Goal: Obtain resource: Obtain resource

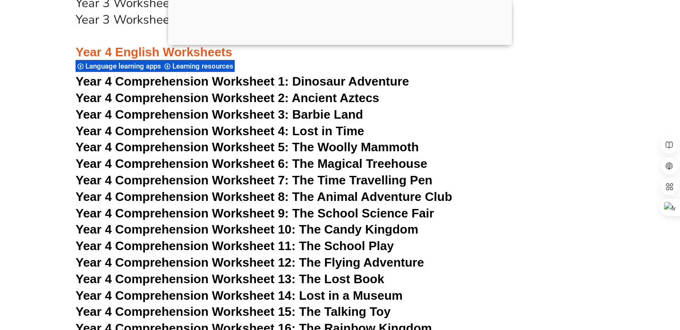
scroll to position [3812, 0]
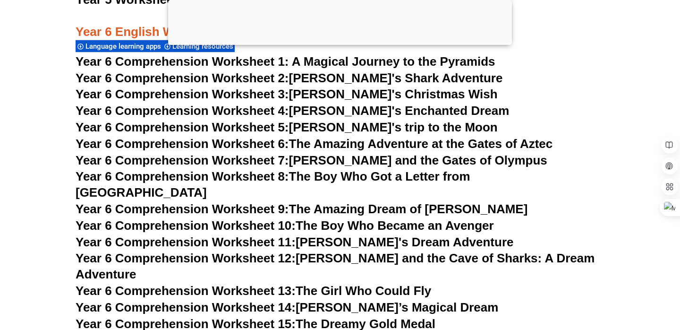
scroll to position [5293, 0]
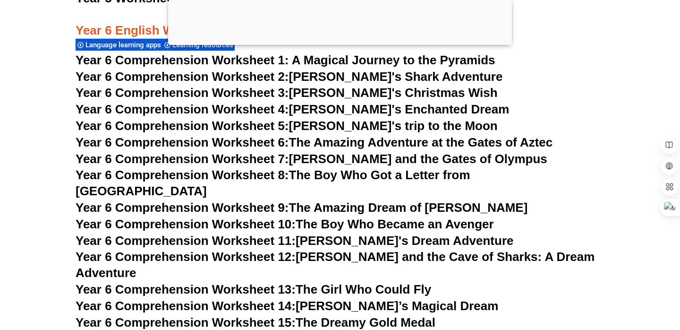
click at [336, 43] on div at bounding box center [340, 43] width 344 height 0
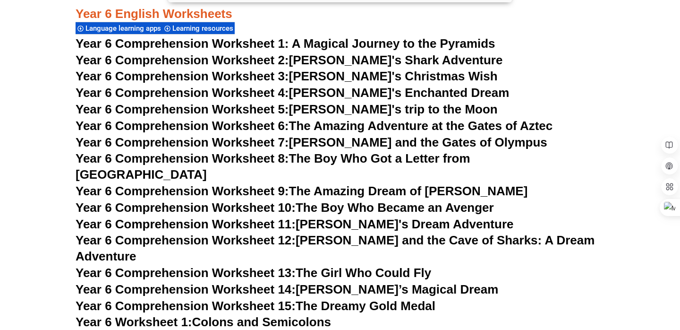
scroll to position [5268, 0]
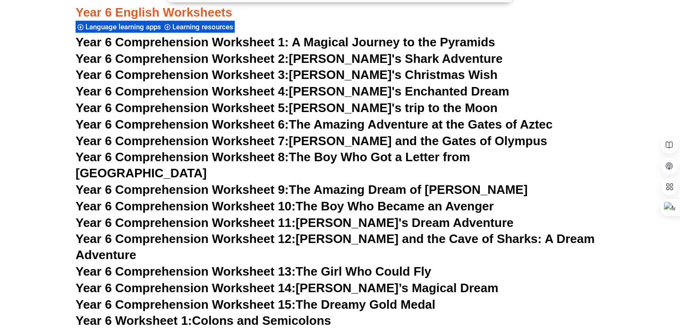
click at [367, 264] on link "Year 6 Comprehension Worksheet 13: The Girl Who Could Fly" at bounding box center [254, 271] width 356 height 14
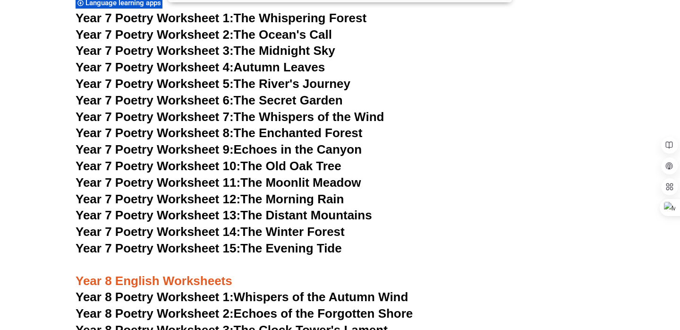
scroll to position [6024, 0]
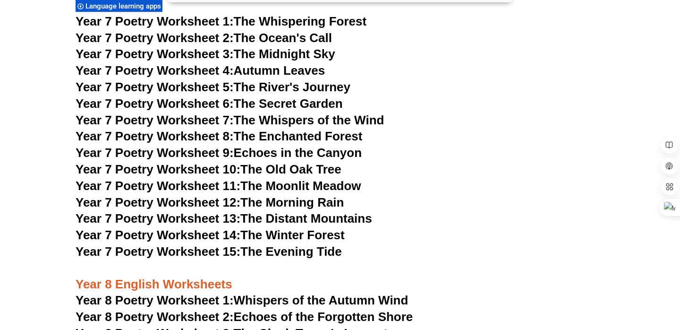
click at [300, 195] on link "Year 7 Poetry Worksheet 12: The Morning Rain" at bounding box center [210, 202] width 268 height 14
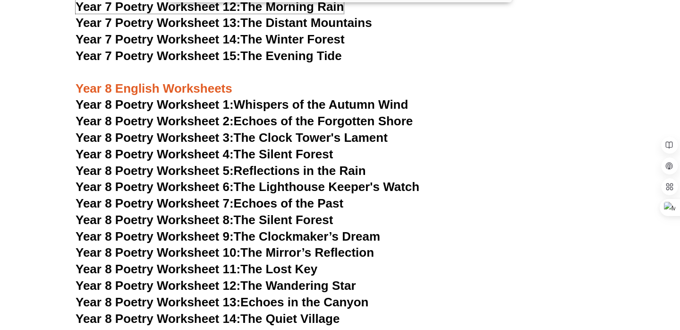
scroll to position [6223, 0]
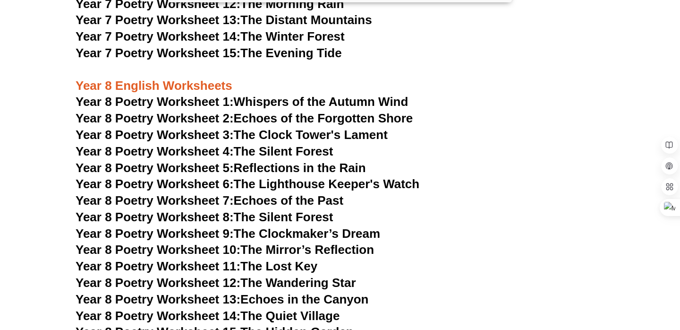
click at [327, 161] on link "Year 8 Poetry Worksheet 5: Reflections in the Rain" at bounding box center [221, 168] width 291 height 14
click at [353, 144] on h3 "Year 8 Poetry Worksheet 4: The Silent Forest" at bounding box center [340, 152] width 529 height 16
click at [353, 161] on link "Year 8 Poetry Worksheet 5: Reflections in the Rain" at bounding box center [221, 168] width 291 height 14
click at [351, 111] on link "Year 8 Poetry Worksheet 2: Echoes of the Forgotten Shore" at bounding box center [244, 118] width 337 height 14
click at [356, 128] on link "Year 8 Poetry Worksheet 3: The Clock Tower's Lament" at bounding box center [232, 135] width 312 height 14
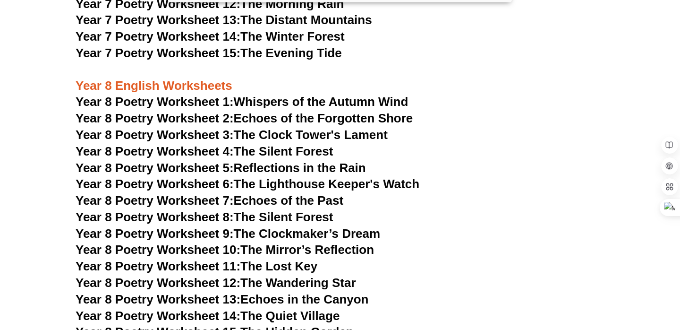
click at [362, 177] on link "Year 8 Poetry Worksheet 6: The Lighthouse Keeper's Watch" at bounding box center [248, 184] width 344 height 14
click at [318, 325] on link "Year 8 Poetry Worksheet 15: The Hidden Garden" at bounding box center [215, 332] width 278 height 14
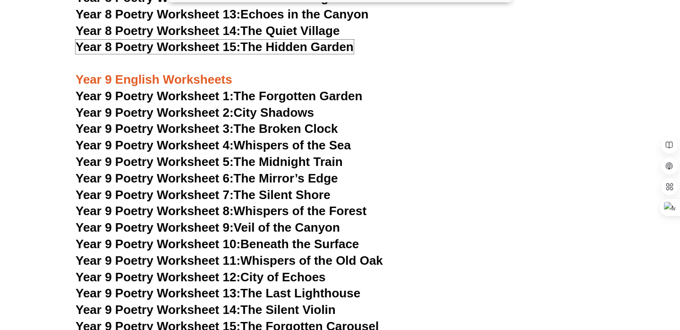
scroll to position [6515, 0]
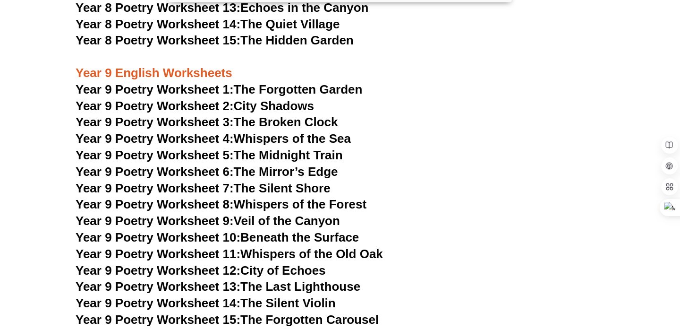
click at [344, 82] on link "Year 9 Poetry Worksheet 1: The Forgotten Garden" at bounding box center [219, 89] width 287 height 14
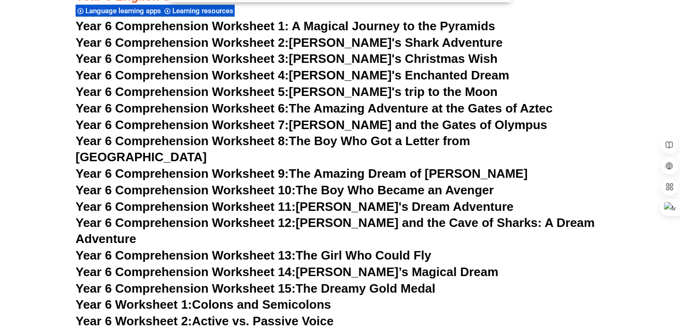
scroll to position [5282, 0]
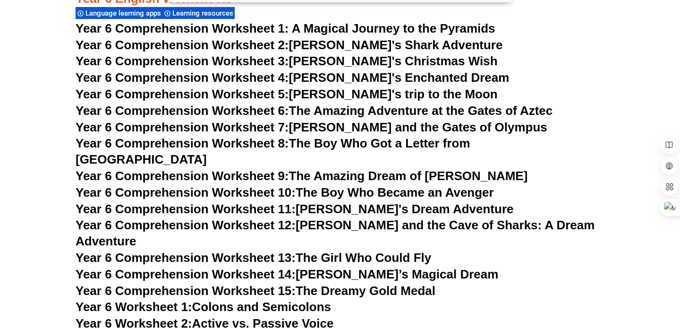
click at [357, 25] on span "Year 6 Comprehension Worksheet 1: A Magical Journey to the Pyramids" at bounding box center [286, 28] width 420 height 14
click at [359, 267] on link "Year 6 Comprehension Worksheet 14: [PERSON_NAME]’s Magical Dream" at bounding box center [287, 274] width 423 height 14
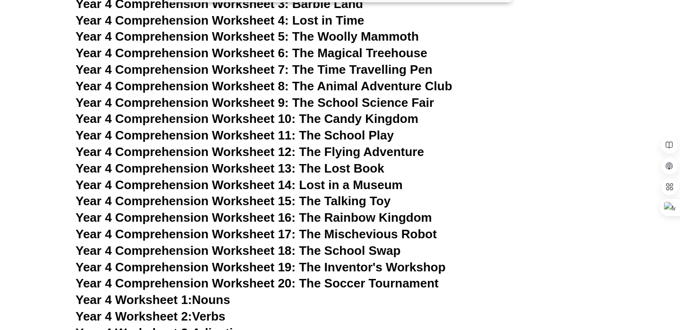
click at [487, 138] on h3 "Year 4 Comprehension Worksheet 11: The School Play" at bounding box center [340, 136] width 529 height 16
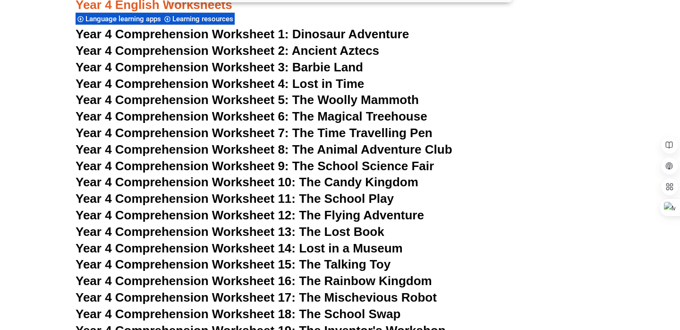
scroll to position [3867, 0]
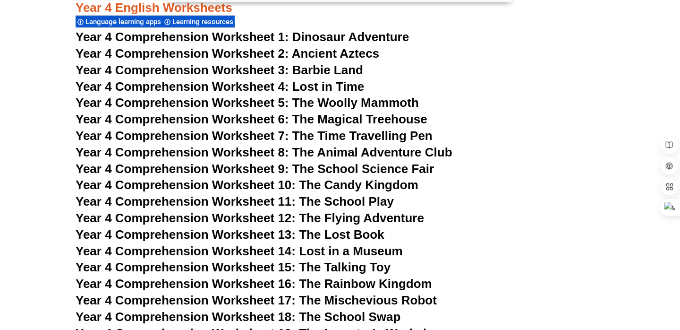
click at [355, 103] on span "Year 4 Comprehension Worksheet 5: The Woolly Mammoth" at bounding box center [248, 102] width 344 height 14
click at [349, 83] on span "Year 4 Comprehension Worksheet 4: Lost in Time" at bounding box center [220, 86] width 289 height 14
click at [399, 188] on span "Year 4 Comprehension Worksheet 10: The Candy Kingdom" at bounding box center [247, 185] width 343 height 14
